Goal: Information Seeking & Learning: Learn about a topic

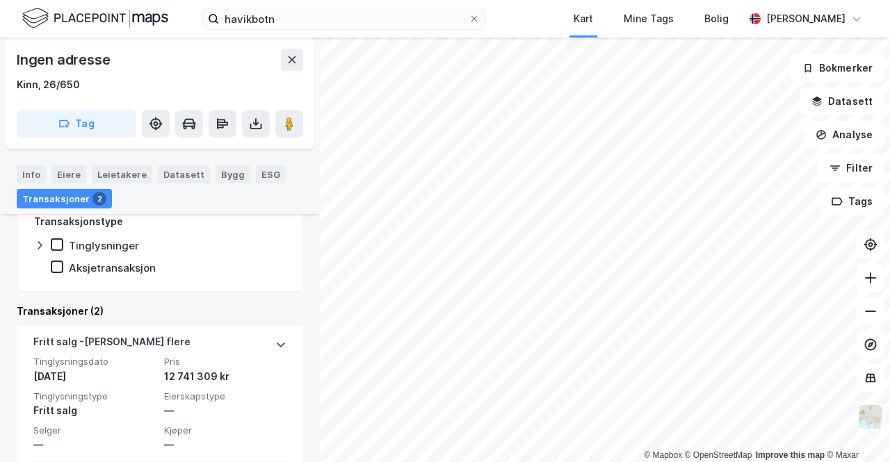
scroll to position [312, 0]
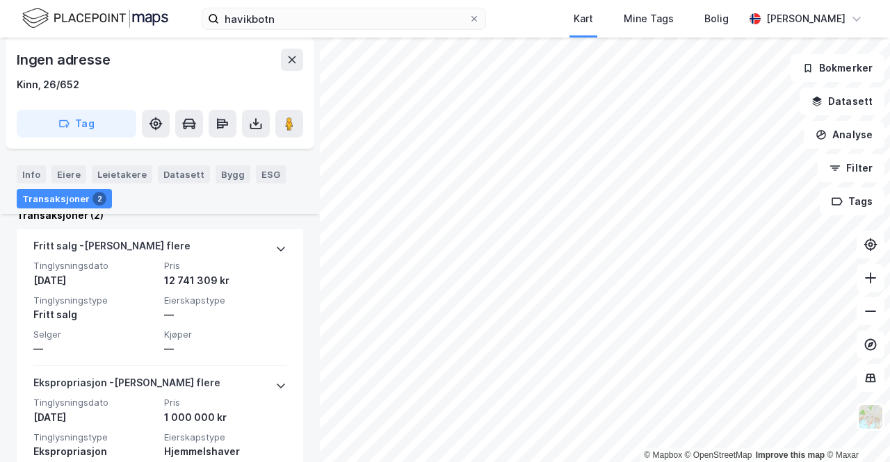
scroll to position [473, 0]
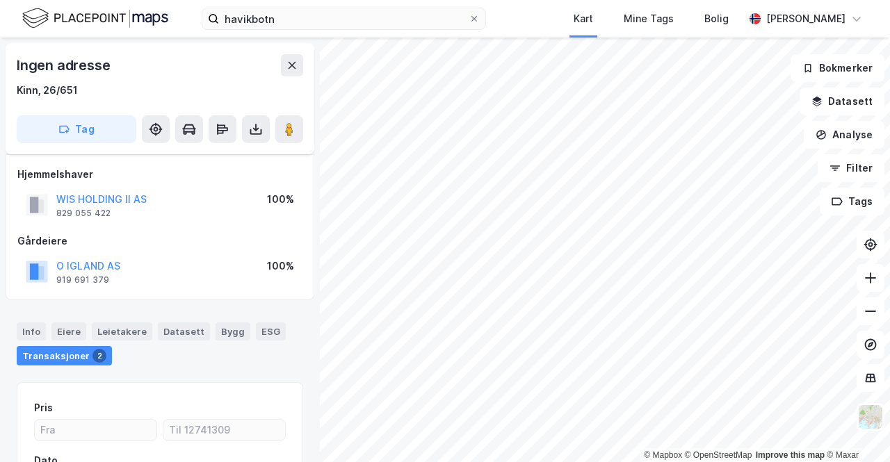
scroll to position [179, 0]
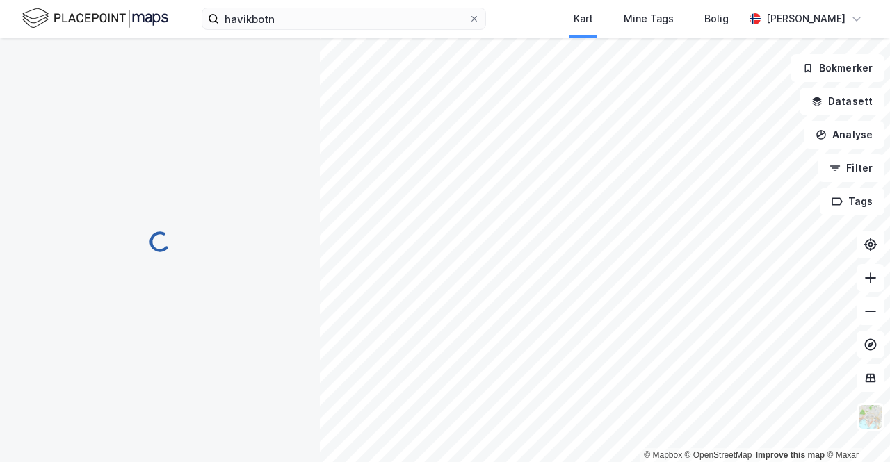
scroll to position [179, 0]
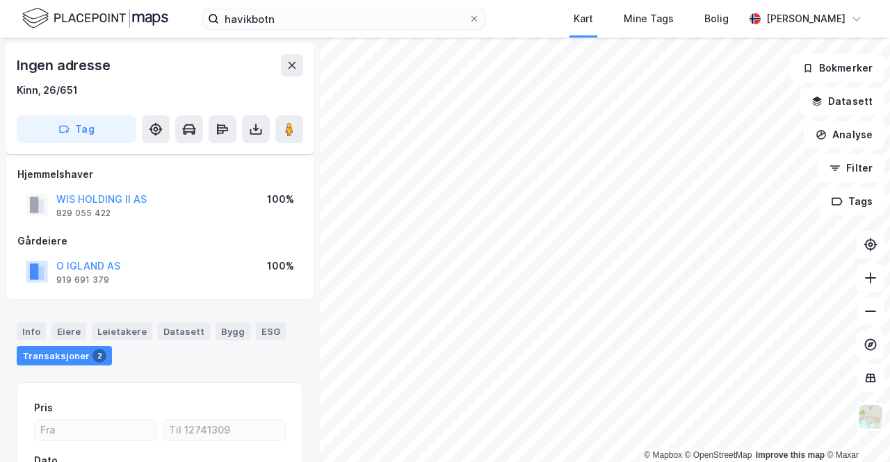
scroll to position [179, 0]
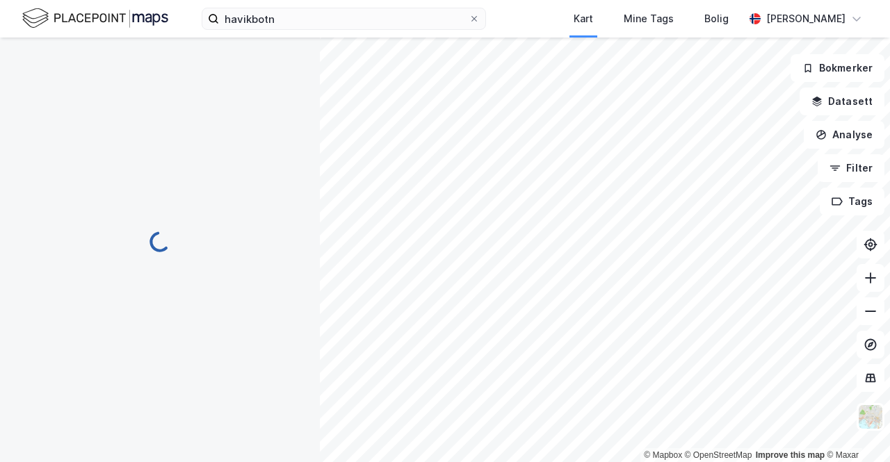
scroll to position [179, 0]
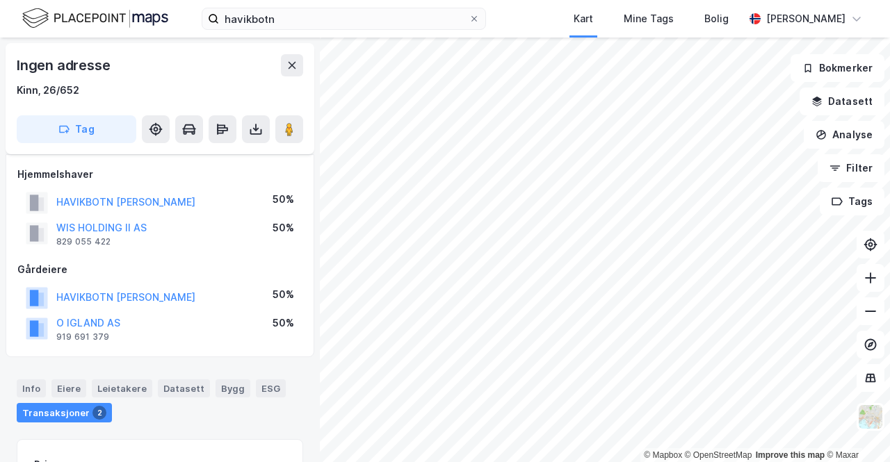
scroll to position [179, 0]
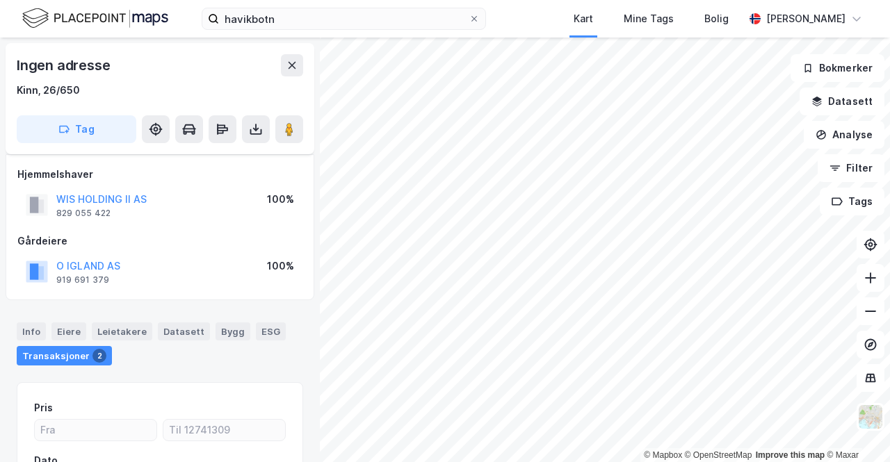
scroll to position [179, 0]
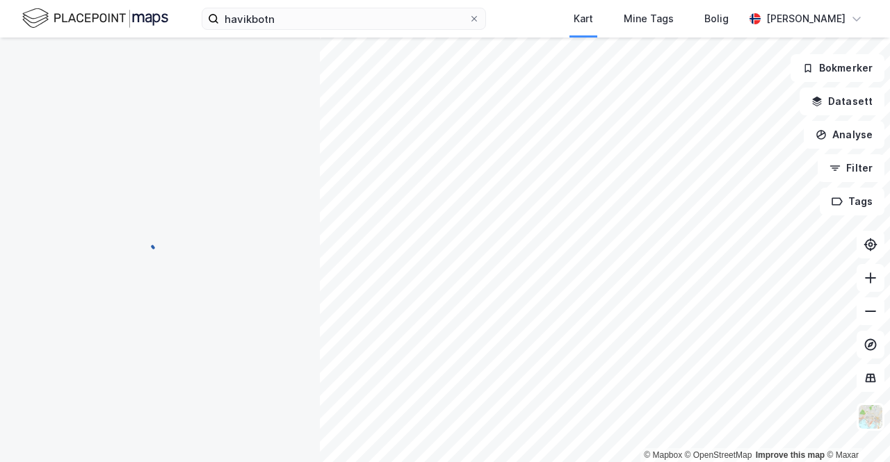
scroll to position [179, 0]
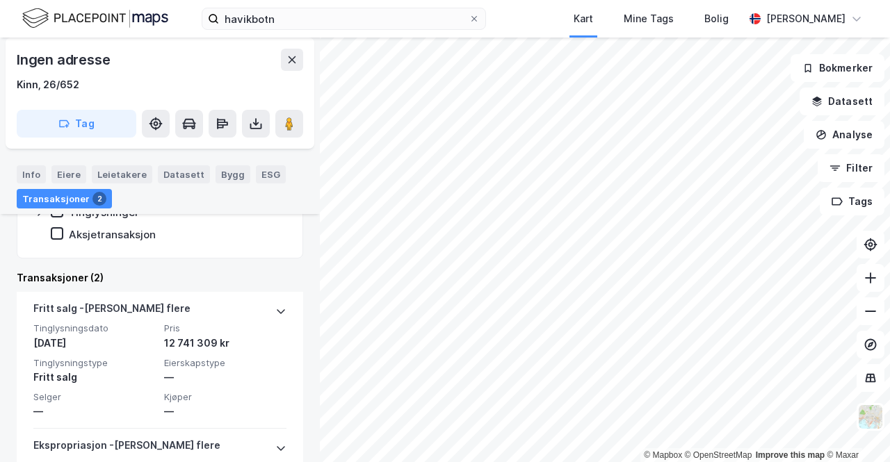
scroll to position [163, 0]
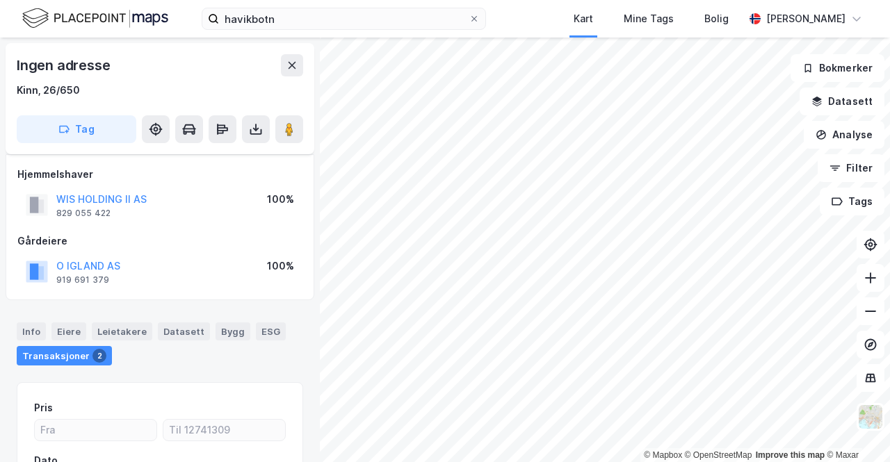
scroll to position [163, 0]
